Goal: Information Seeking & Learning: Learn about a topic

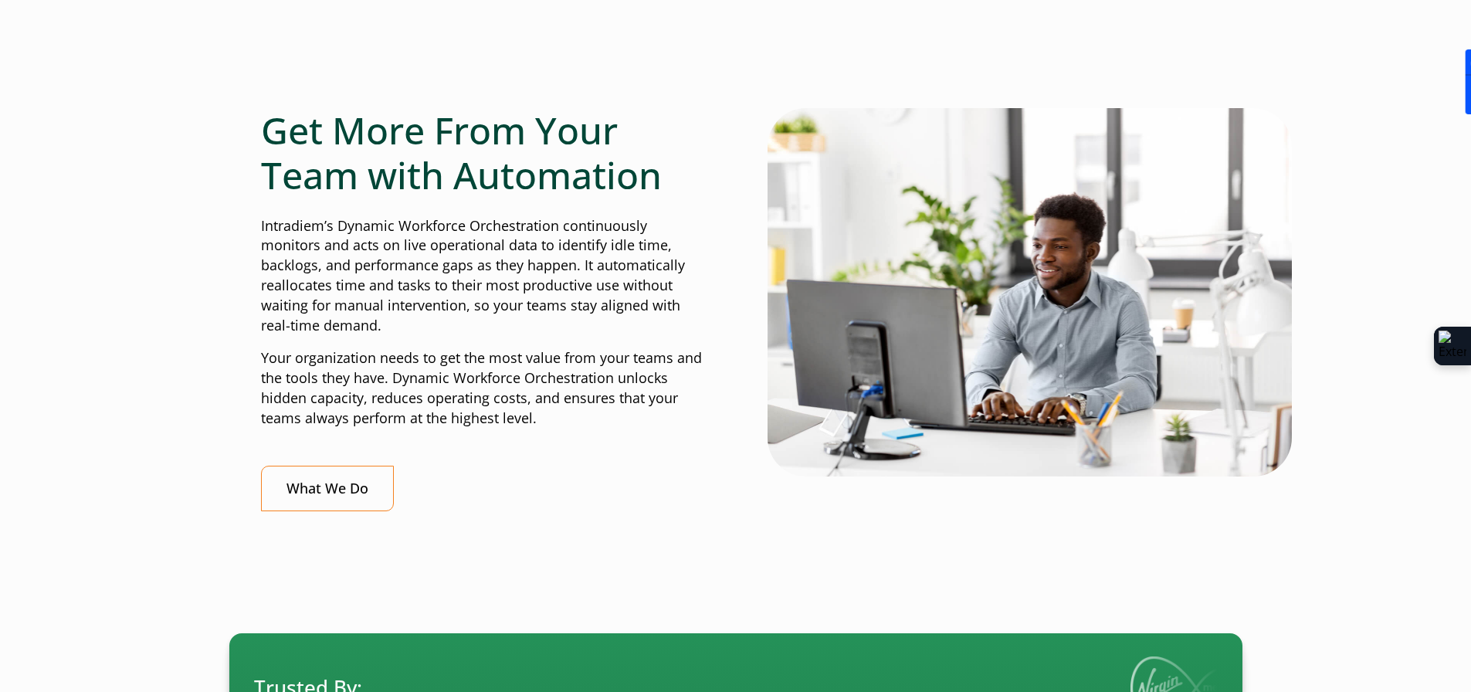
scroll to position [618, 0]
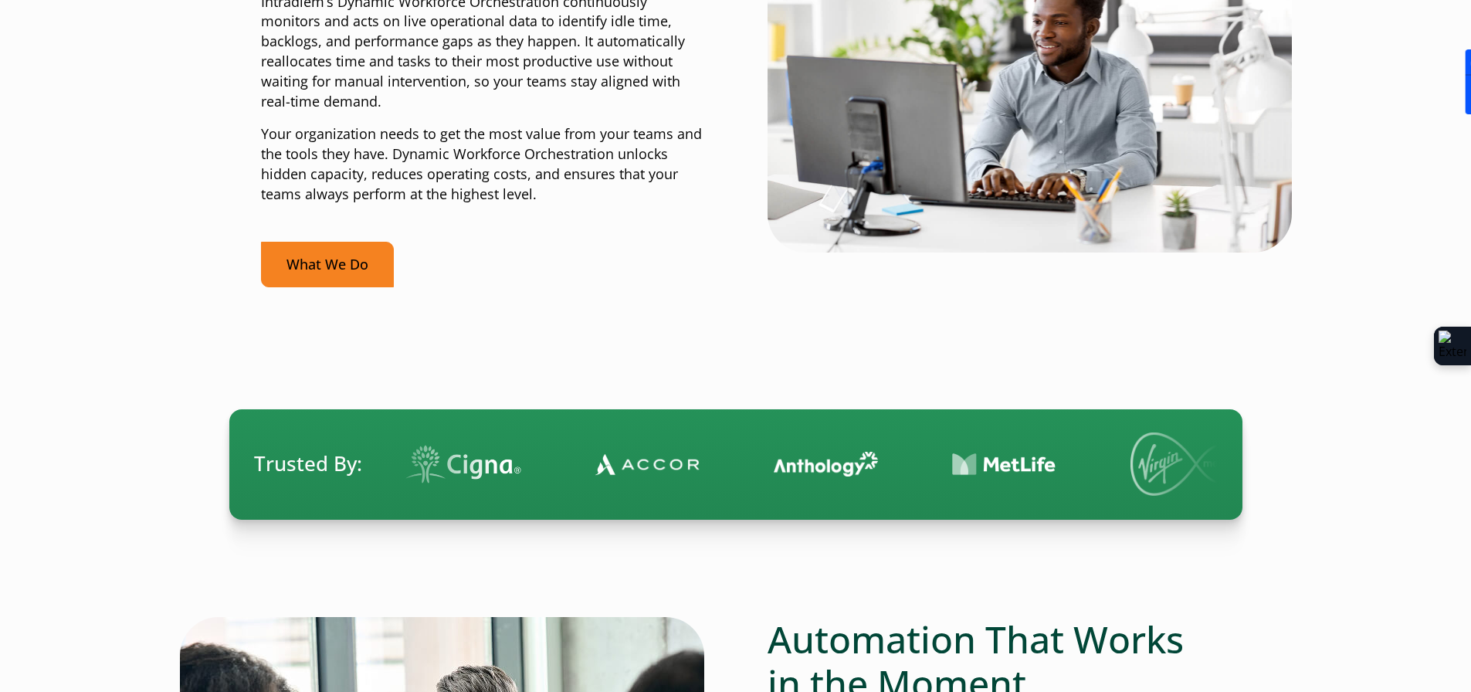
click at [326, 262] on link "What We Do" at bounding box center [327, 265] width 133 height 46
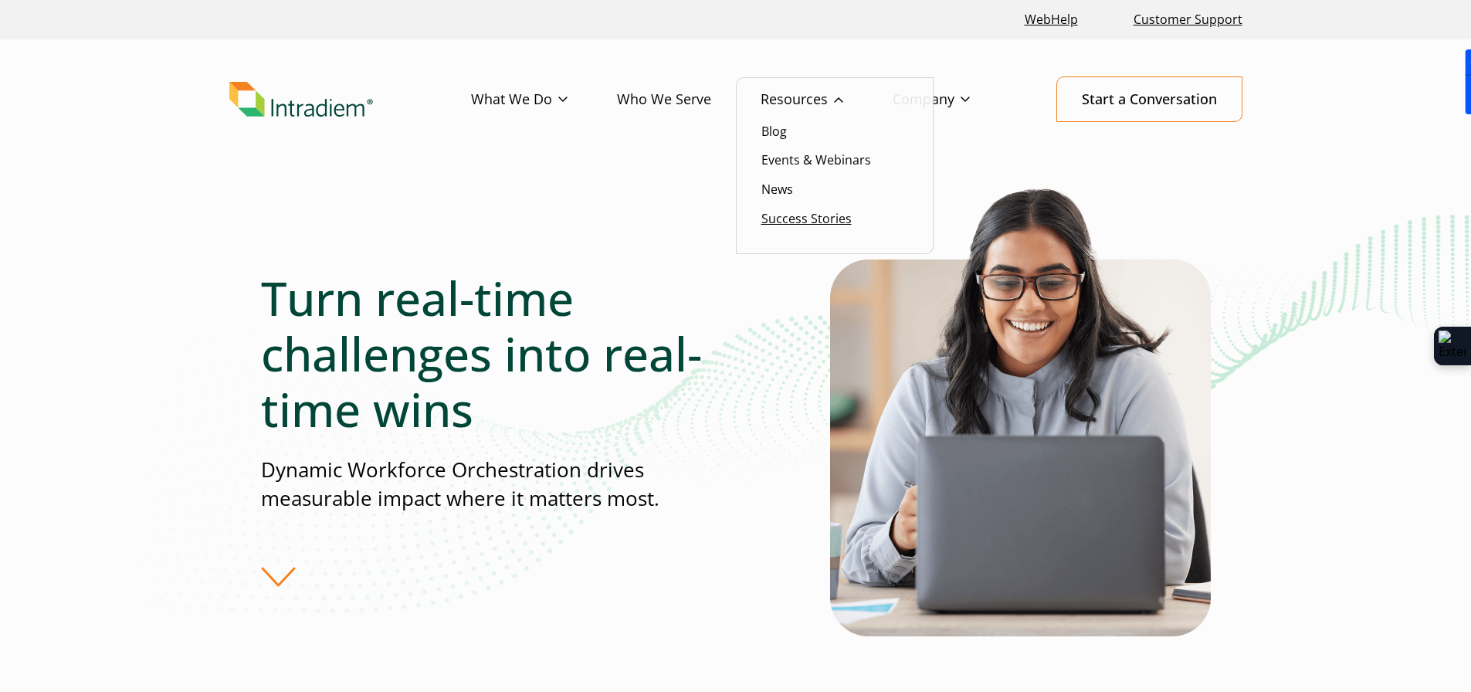
click at [776, 218] on link "Success Stories" at bounding box center [806, 218] width 90 height 17
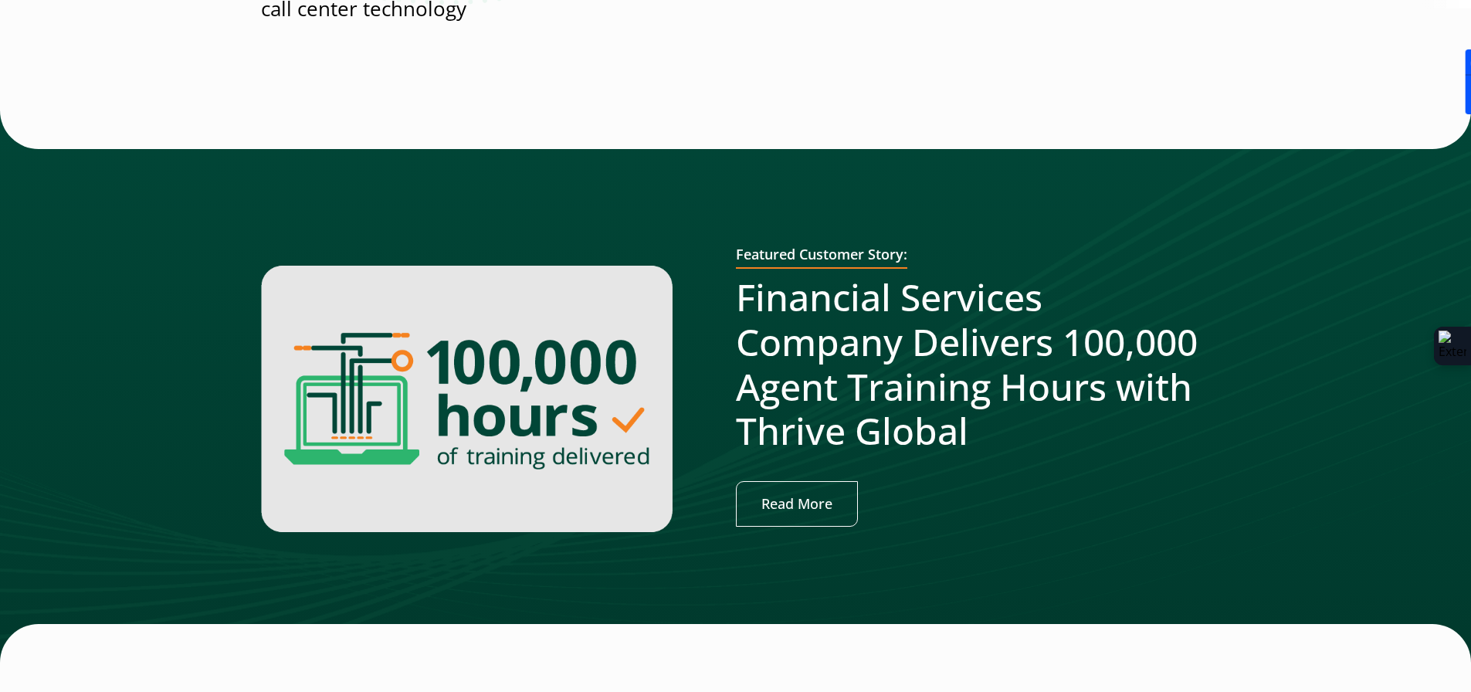
scroll to position [386, 0]
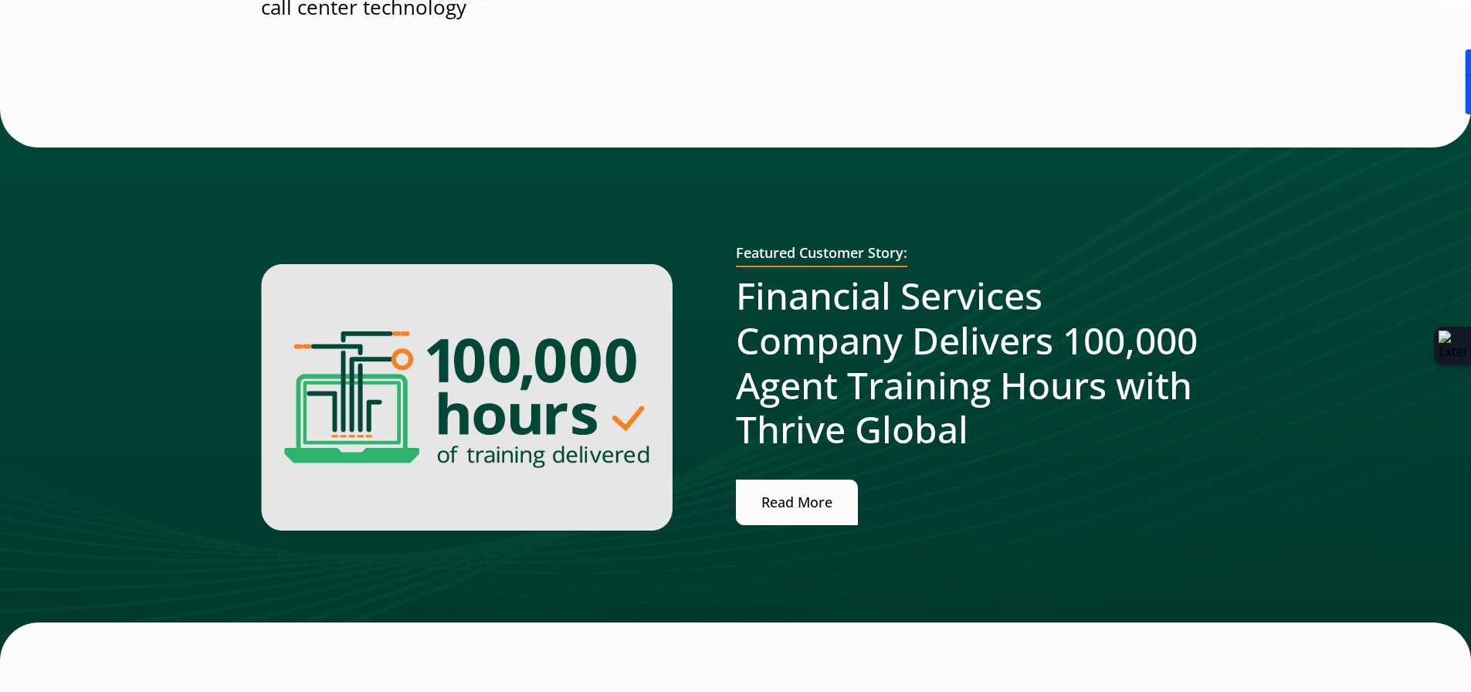
click at [788, 489] on link "Read More" at bounding box center [797, 502] width 122 height 46
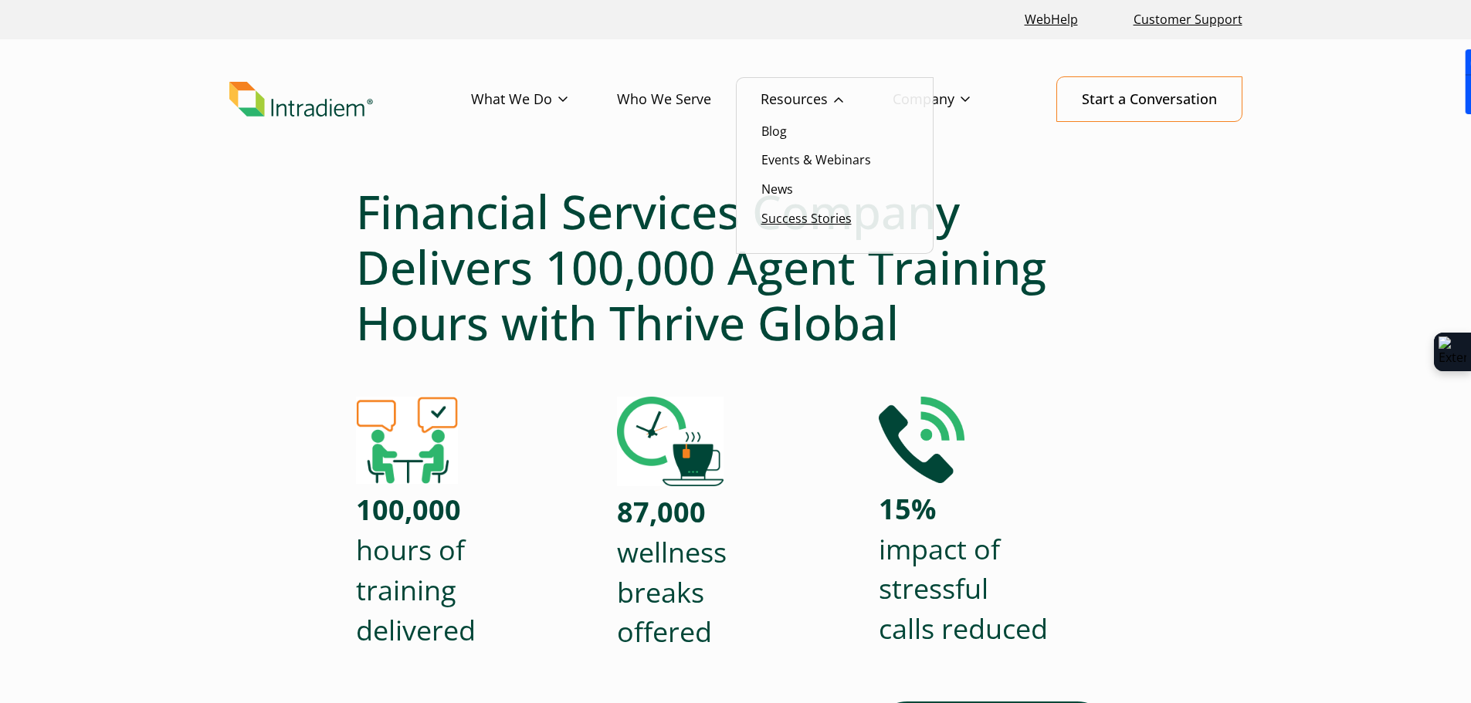
click at [808, 211] on link "Success Stories" at bounding box center [806, 218] width 90 height 17
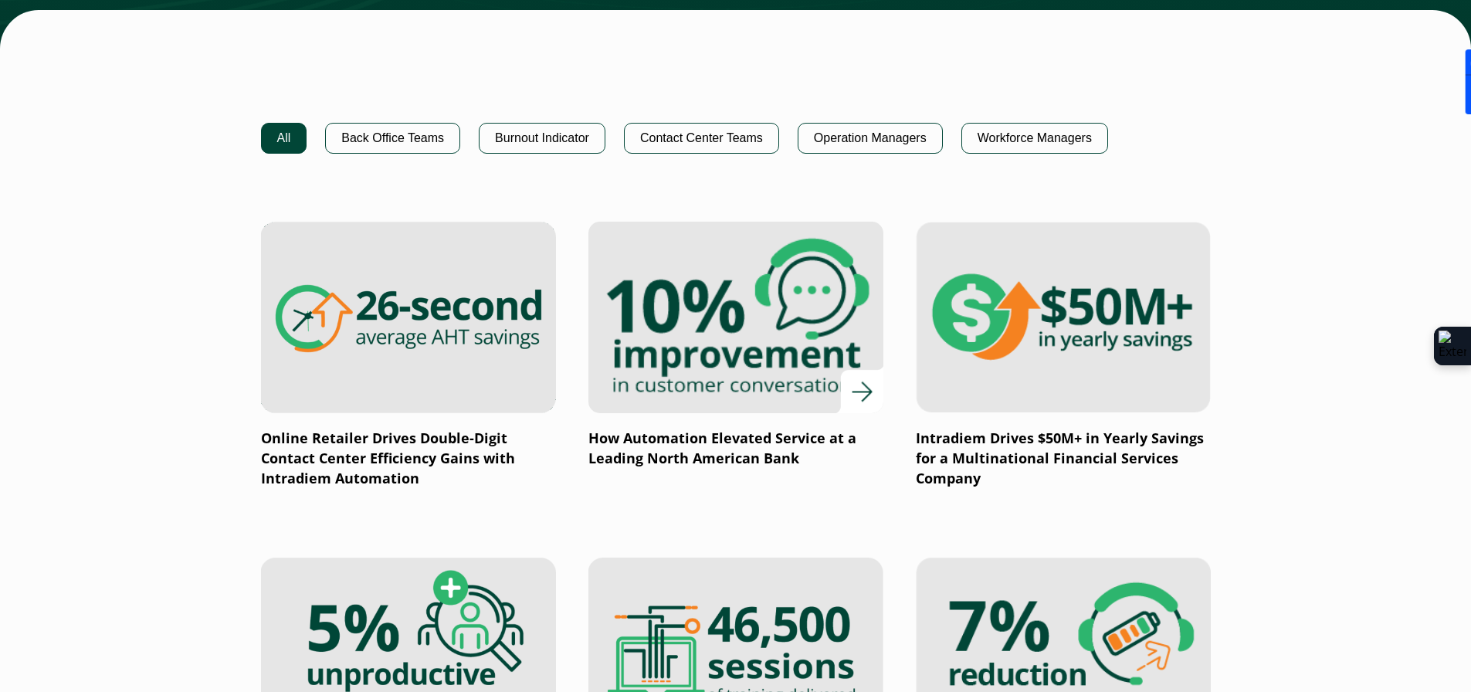
scroll to position [1081, 0]
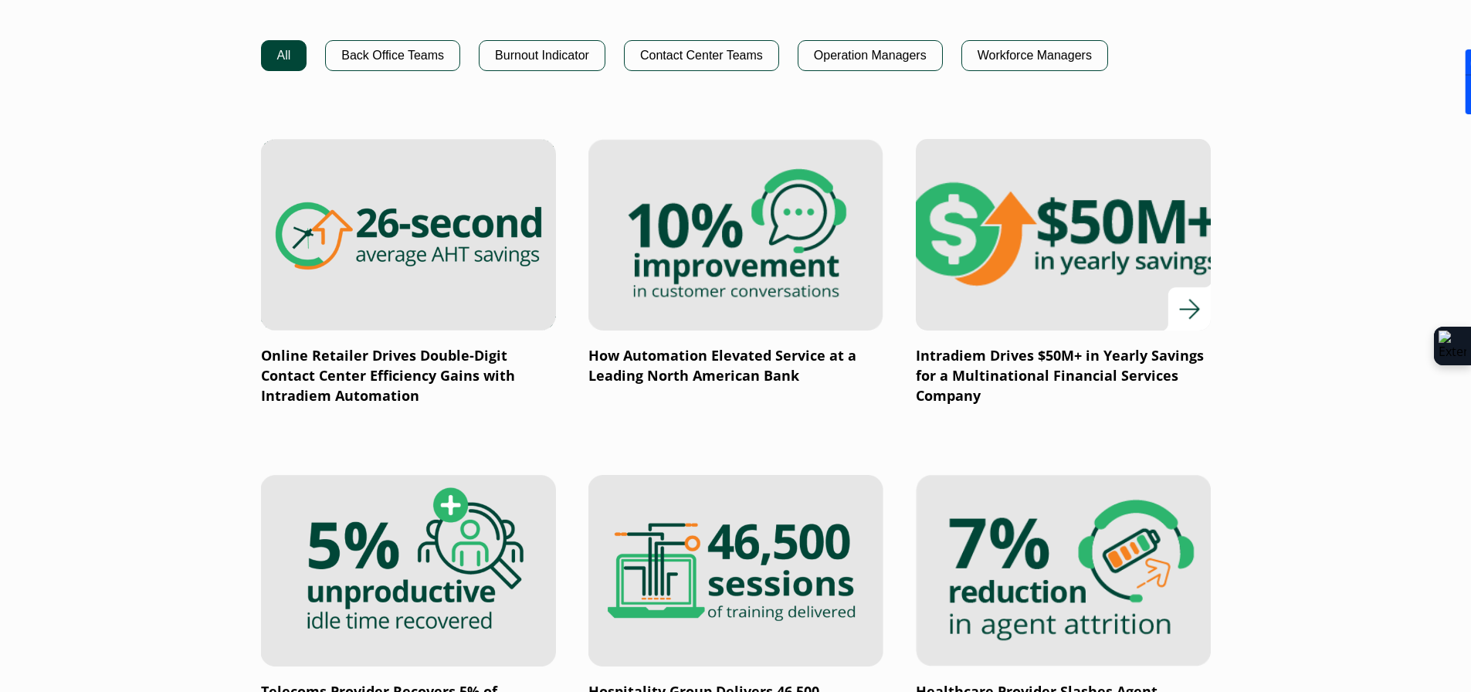
click at [1048, 280] on img at bounding box center [1063, 235] width 354 height 230
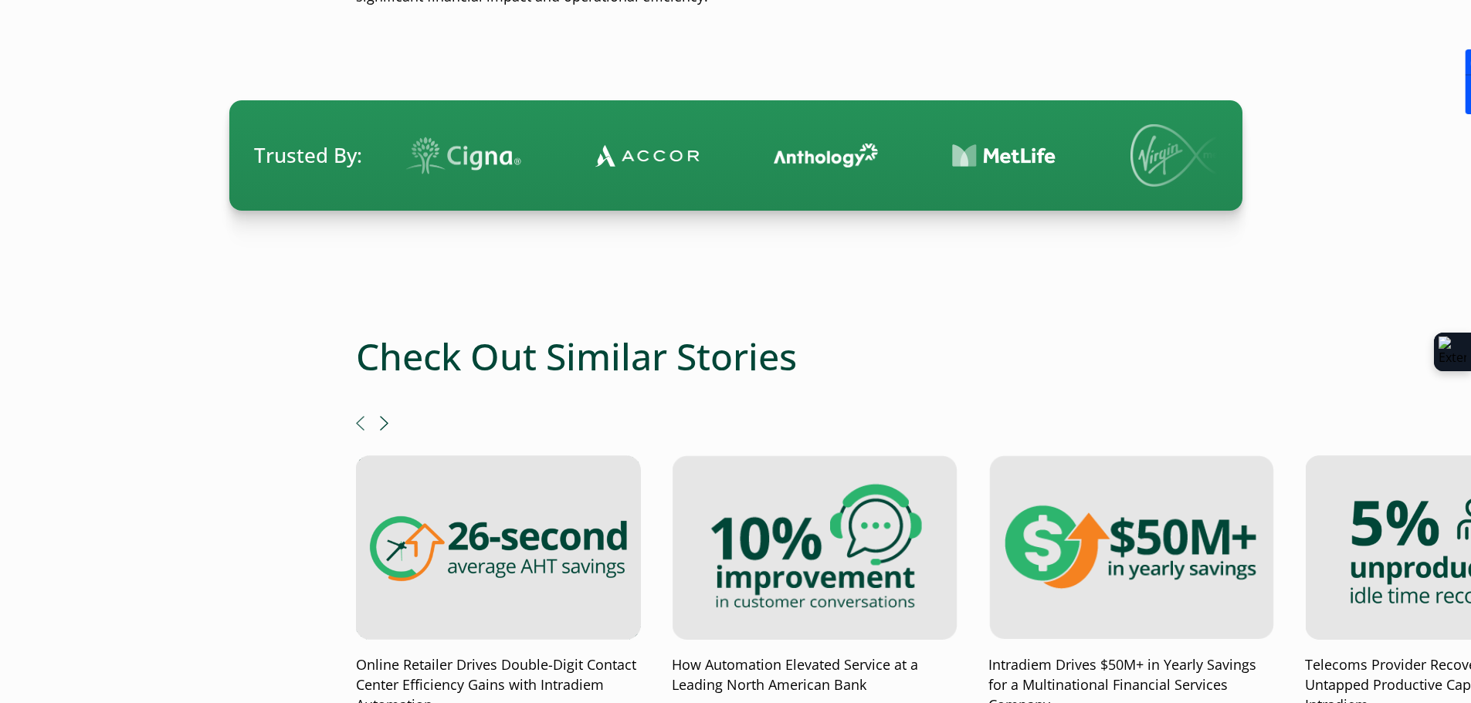
scroll to position [1699, 0]
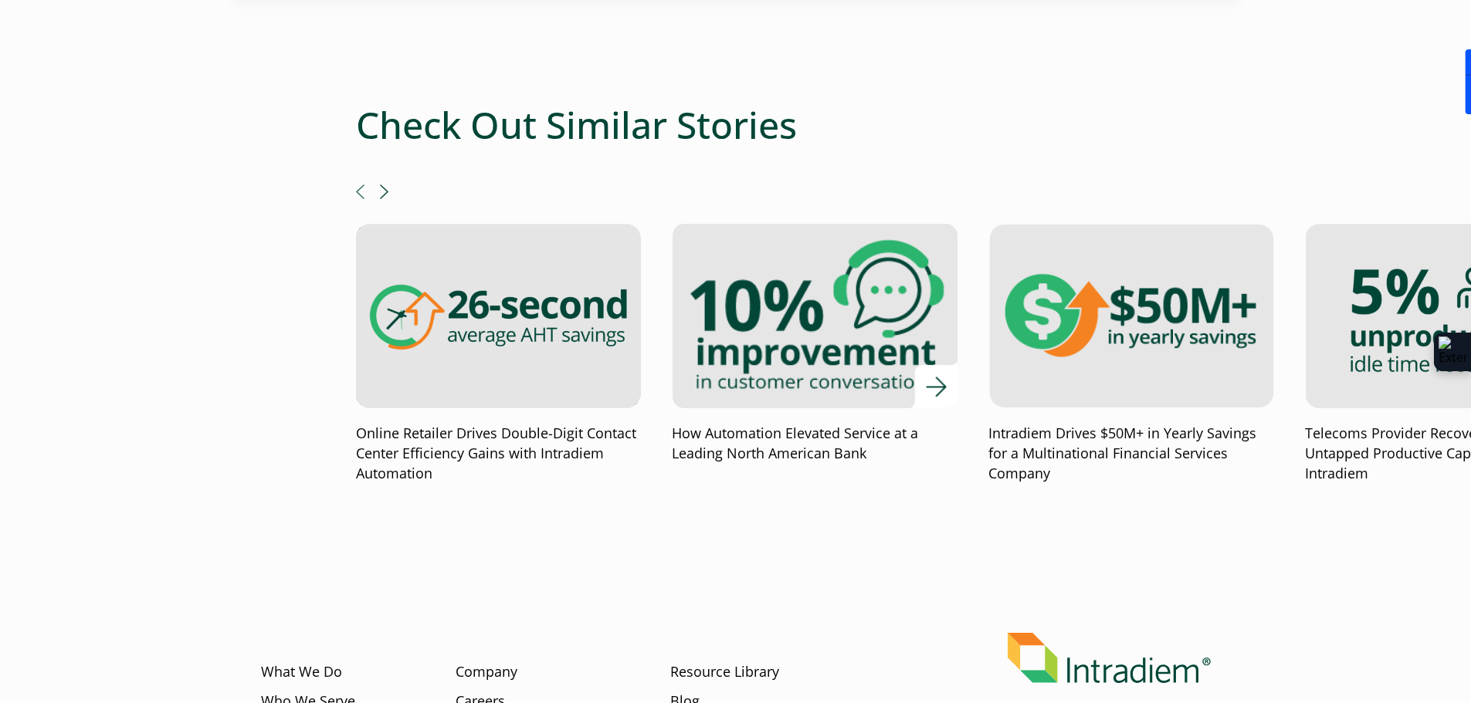
click at [781, 334] on img at bounding box center [815, 316] width 342 height 222
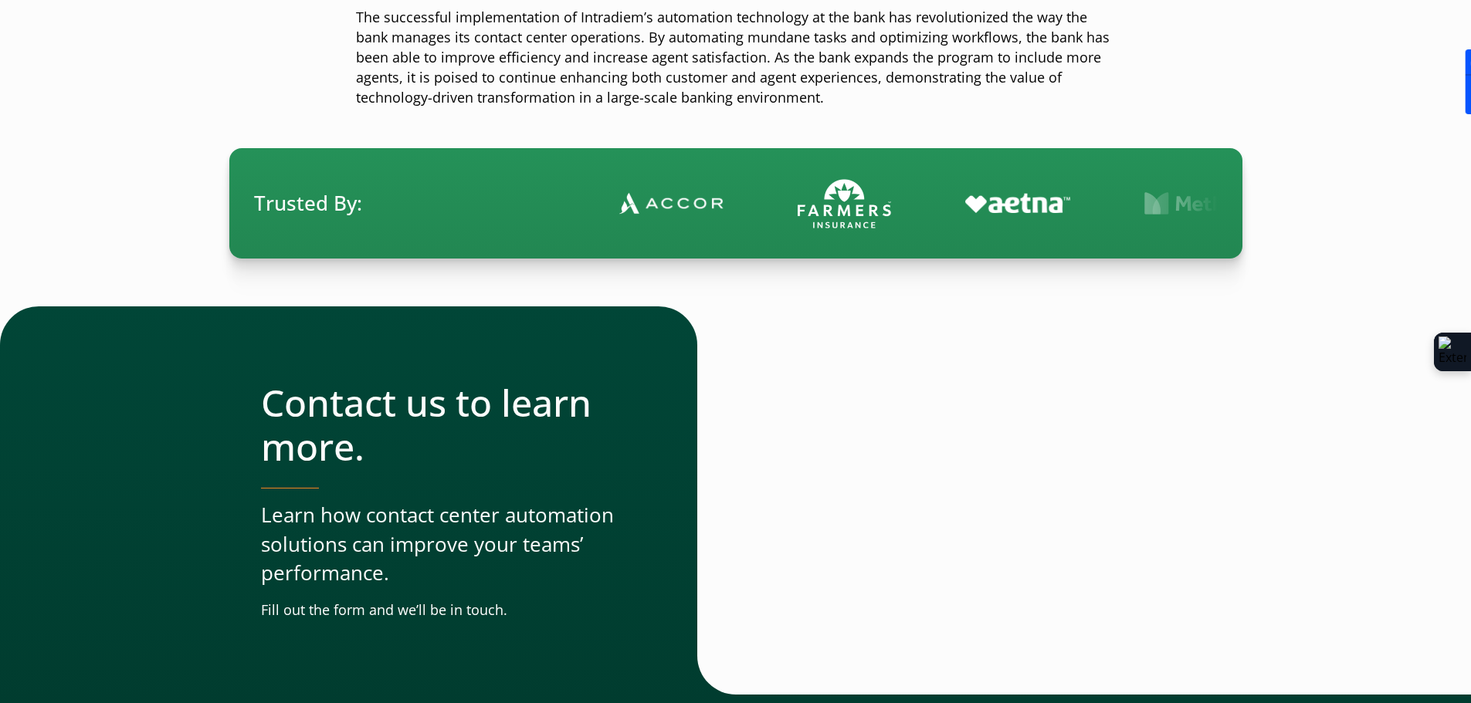
scroll to position [2702, 0]
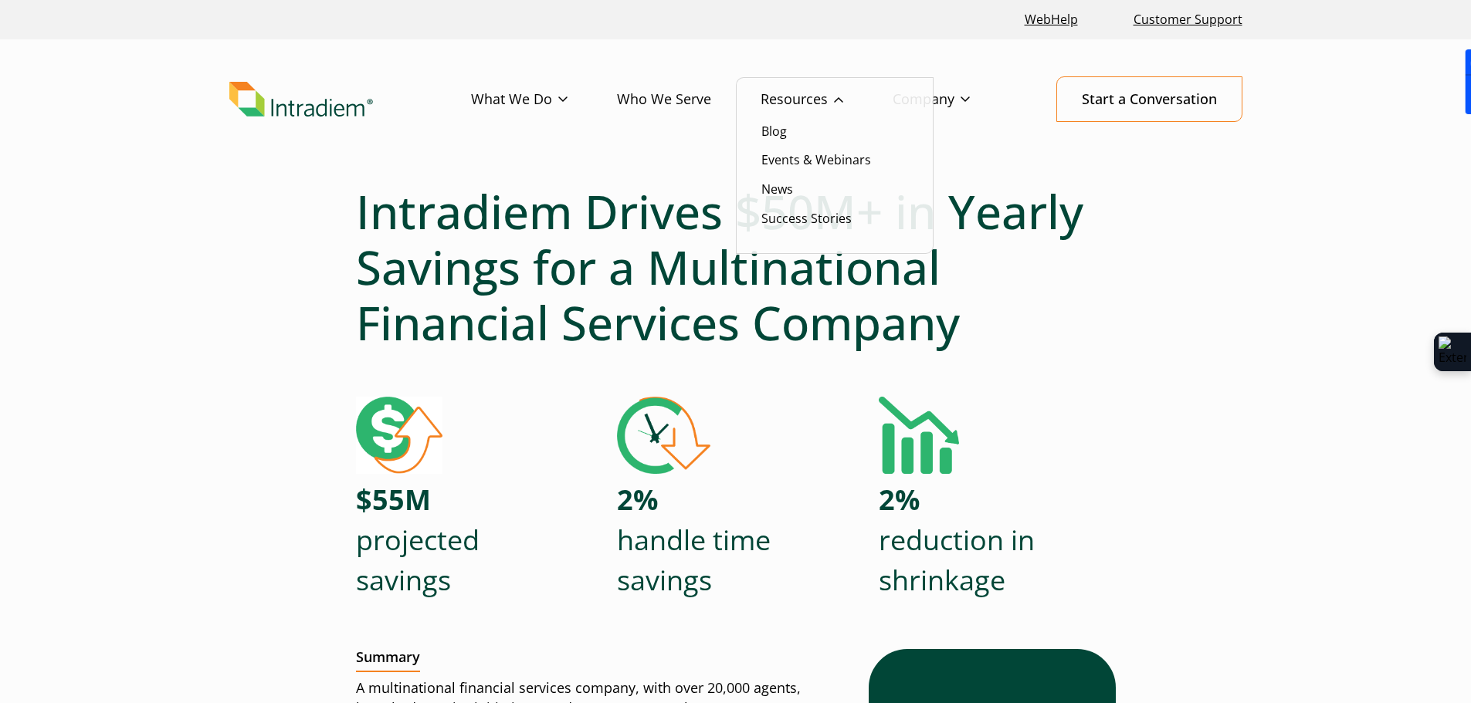
click at [798, 97] on link "Resources" at bounding box center [826, 99] width 132 height 45
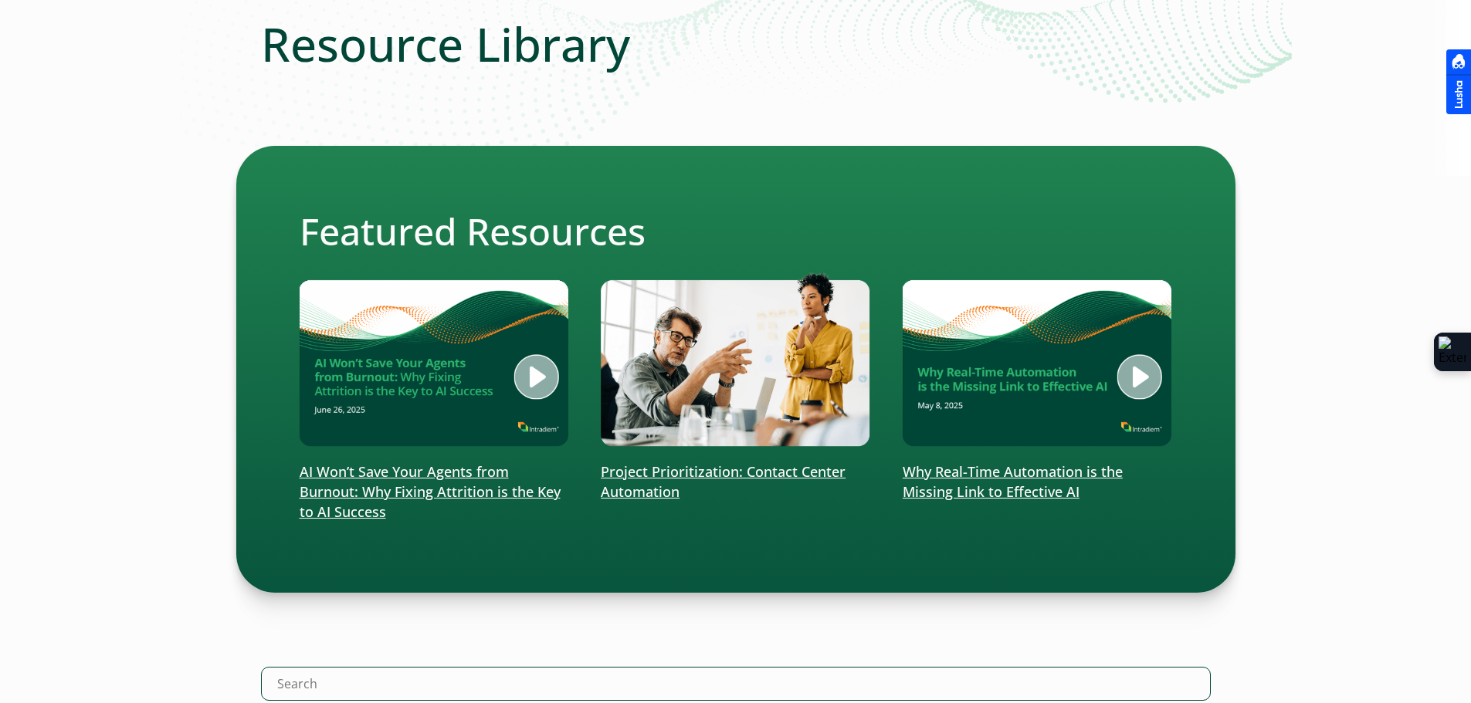
scroll to position [232, 0]
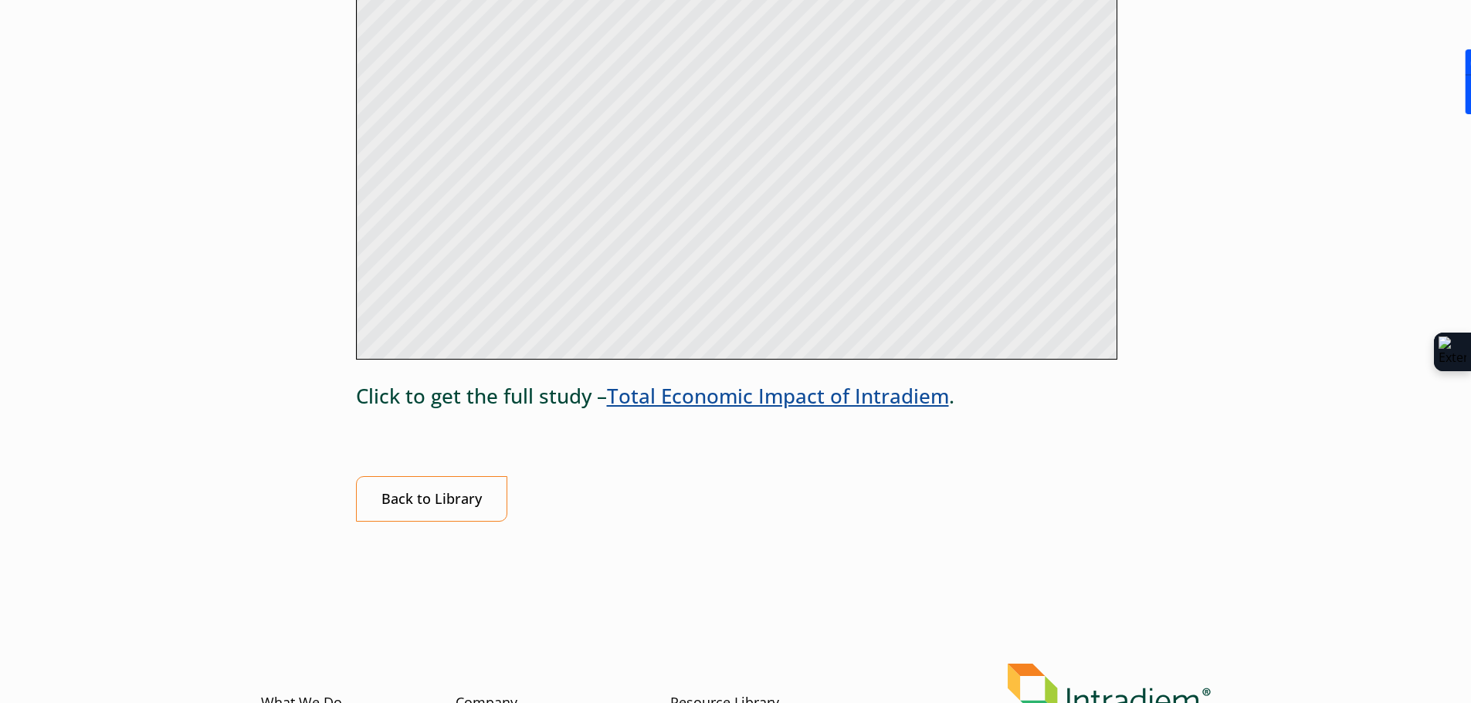
scroll to position [1158, 0]
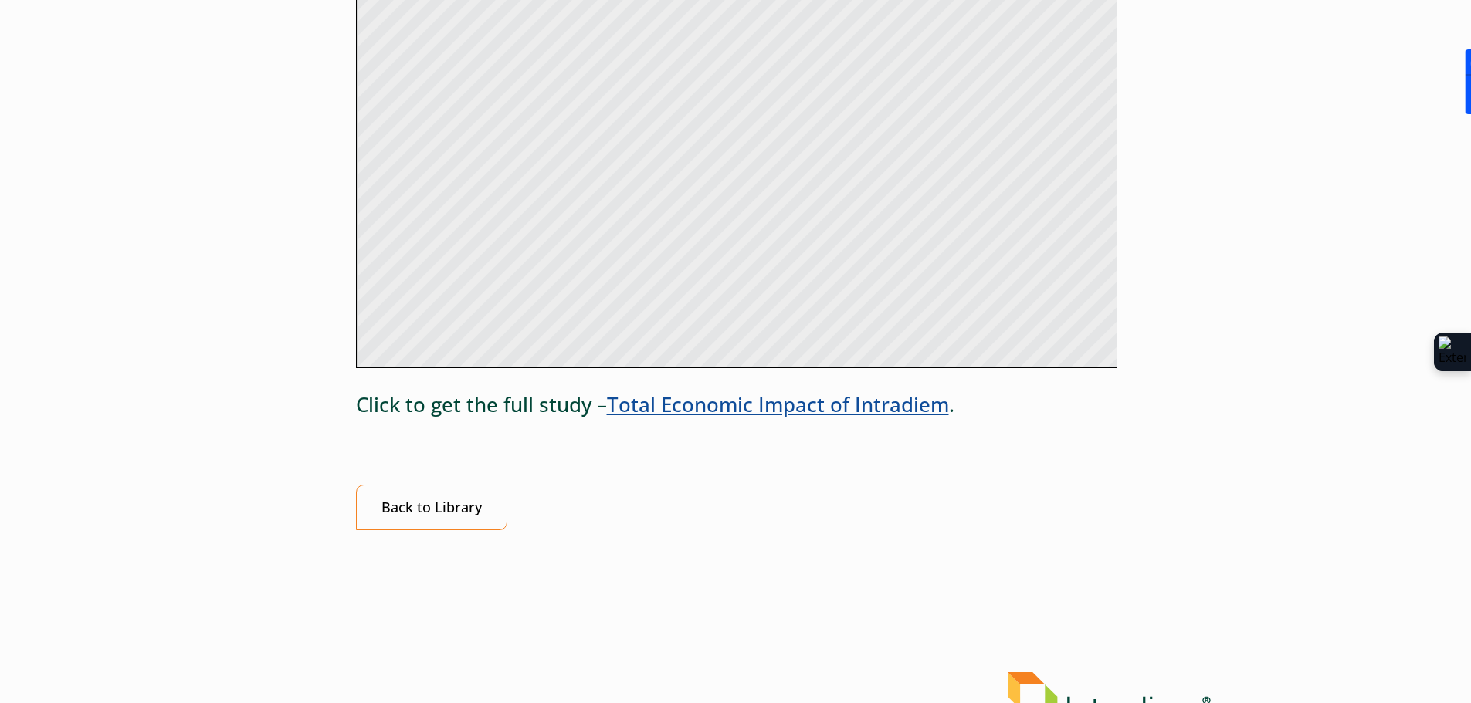
click at [734, 406] on link "Total Economic Impact of Intradiem" at bounding box center [778, 405] width 342 height 28
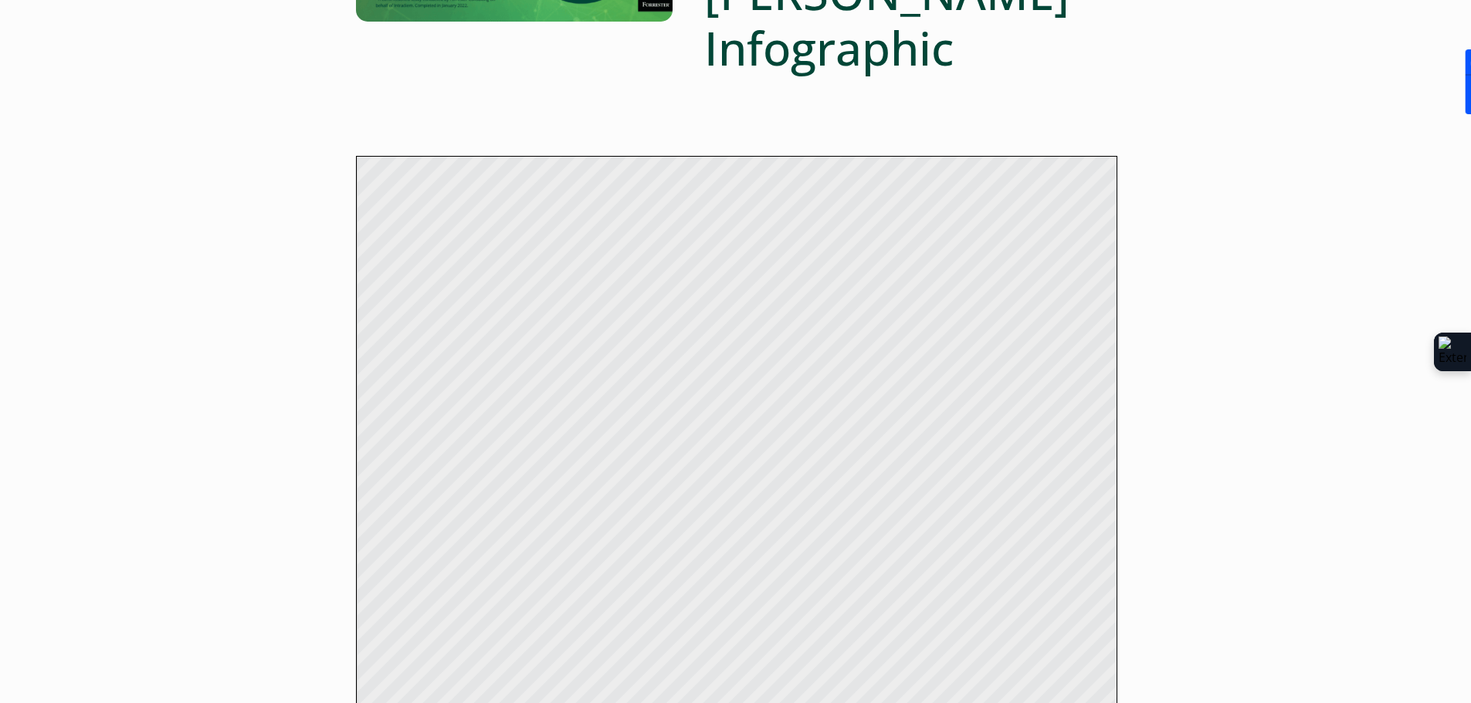
scroll to position [77, 0]
